Goal: Navigation & Orientation: Go to known website

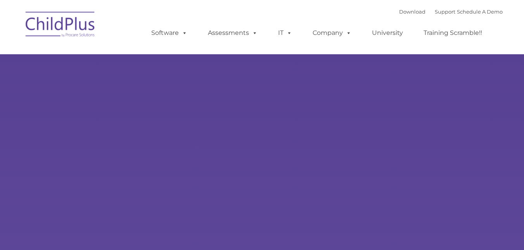
type input ""
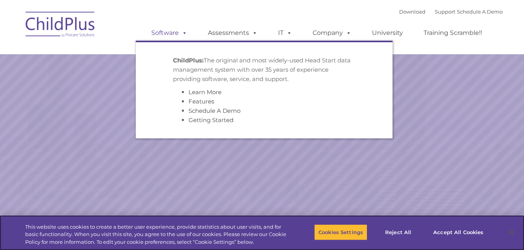
select select "MEDIUM"
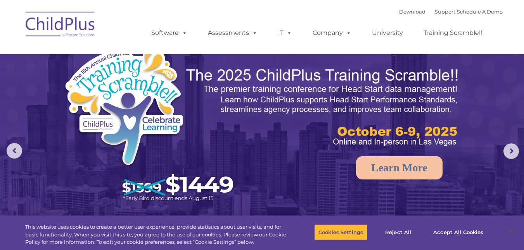
click at [69, 29] on img at bounding box center [61, 25] width 78 height 39
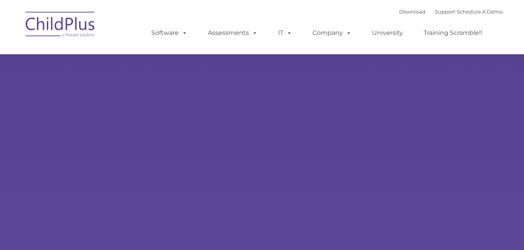
select select "MEDIUM"
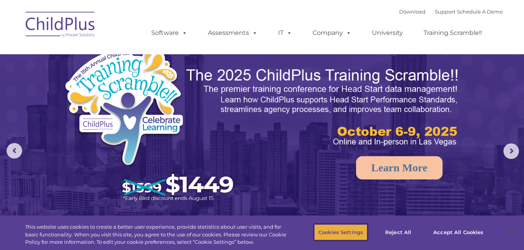
click at [336, 229] on button "Cookies Settings" at bounding box center [340, 232] width 53 height 16
